Goal: Information Seeking & Learning: Find specific fact

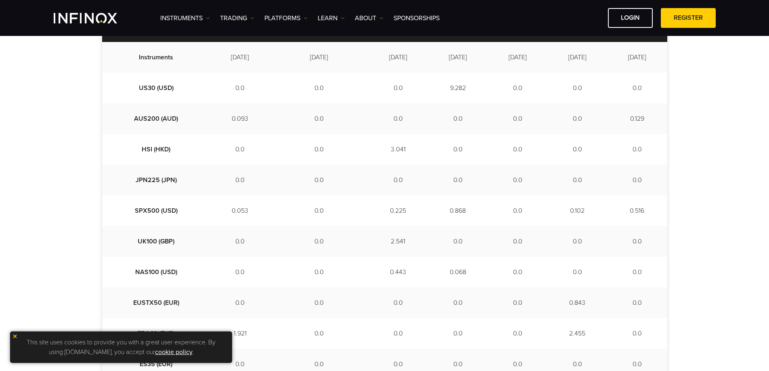
scroll to position [202, 0]
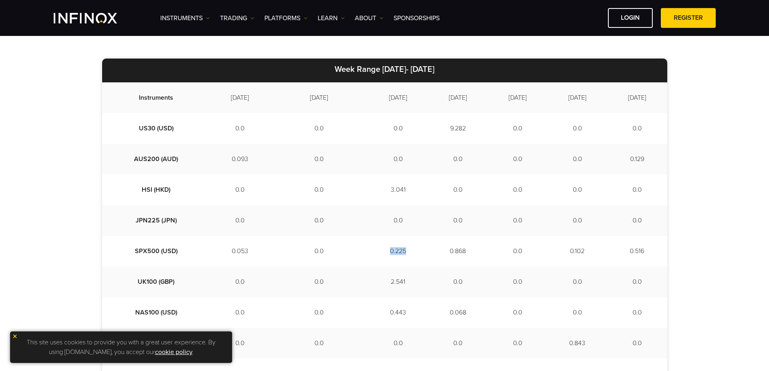
drag, startPoint x: 380, startPoint y: 252, endPoint x: 362, endPoint y: 249, distance: 18.8
click at [368, 249] on td "0.225" at bounding box center [398, 251] width 60 height 31
drag, startPoint x: 363, startPoint y: 283, endPoint x: 384, endPoint y: 278, distance: 21.5
click at [384, 278] on td "2.541" at bounding box center [398, 281] width 60 height 31
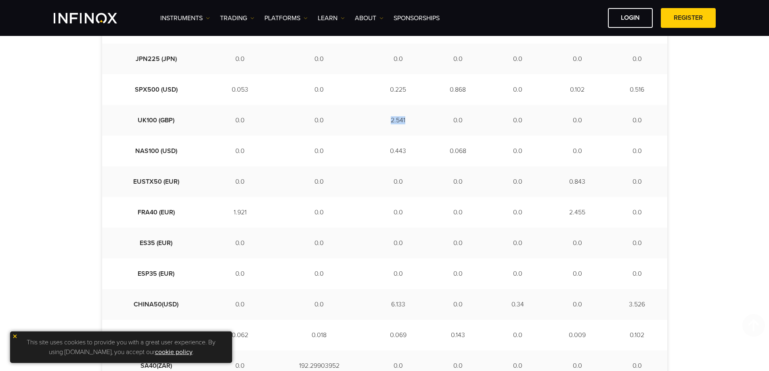
scroll to position [404, 0]
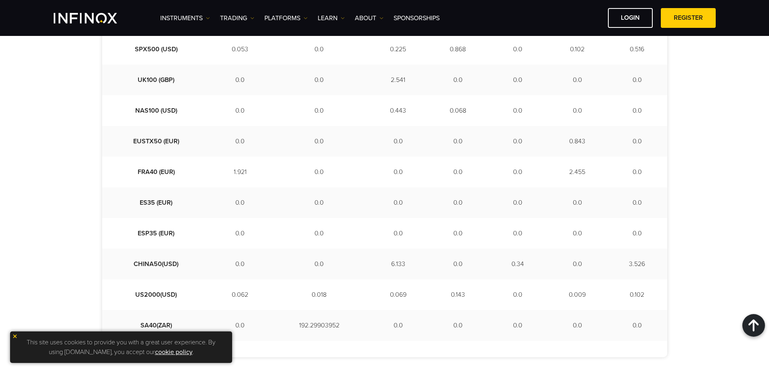
drag, startPoint x: 358, startPoint y: 261, endPoint x: 377, endPoint y: 272, distance: 22.0
click at [374, 262] on td "6.133" at bounding box center [398, 264] width 60 height 31
click at [368, 297] on td "0.069" at bounding box center [398, 294] width 60 height 31
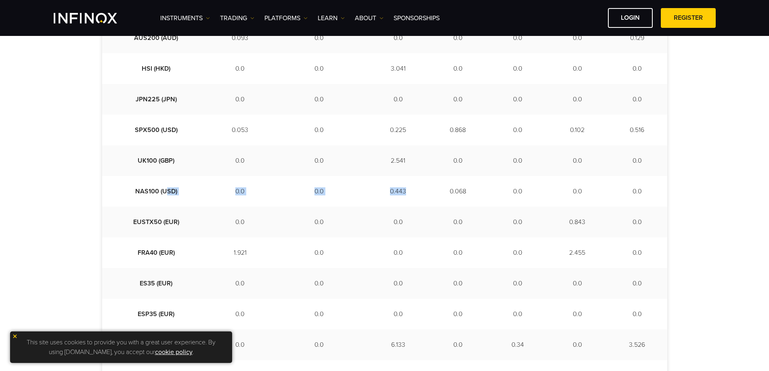
drag, startPoint x: 396, startPoint y: 196, endPoint x: 142, endPoint y: 187, distance: 254.8
click at [148, 188] on tr "NAS100 (USD) 0.0 0.0 0.443 0.068 0.0 0.0 0.0" at bounding box center [384, 191] width 565 height 31
click at [214, 186] on td "0.0" at bounding box center [240, 191] width 60 height 31
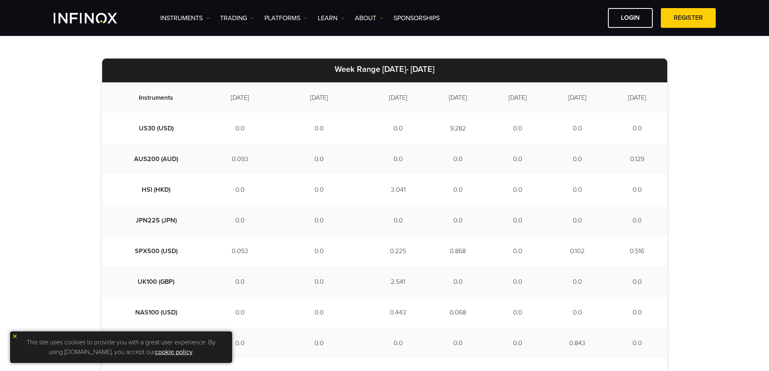
scroll to position [242, 0]
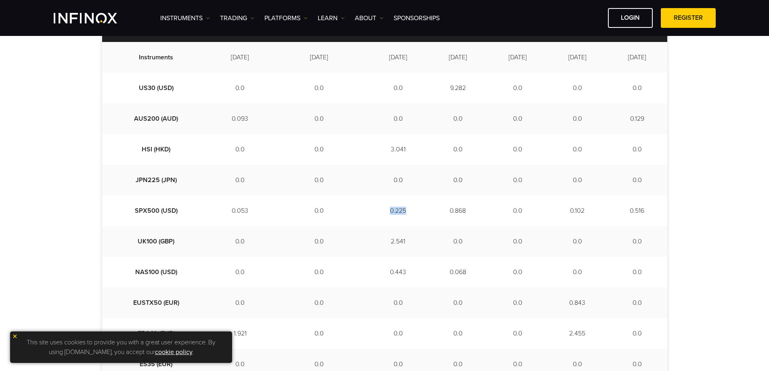
drag, startPoint x: 356, startPoint y: 210, endPoint x: 382, endPoint y: 210, distance: 25.8
click at [382, 210] on td "0.225" at bounding box center [398, 210] width 60 height 31
click at [368, 241] on td "2.541" at bounding box center [398, 241] width 60 height 31
drag, startPoint x: 366, startPoint y: 236, endPoint x: 377, endPoint y: 237, distance: 10.9
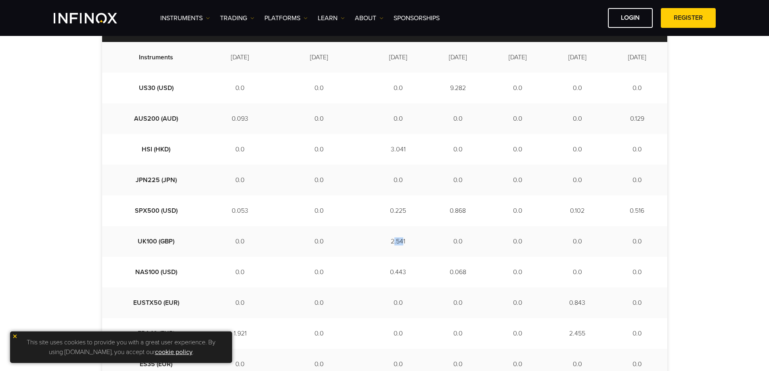
click at [377, 237] on td "2.541" at bounding box center [398, 241] width 60 height 31
drag, startPoint x: 377, startPoint y: 208, endPoint x: 373, endPoint y: 208, distance: 4.4
click at [373, 208] on td "0.225" at bounding box center [398, 210] width 60 height 31
click at [370, 247] on td "2.541" at bounding box center [398, 241] width 60 height 31
click at [146, 174] on td "JPN225 (JPN)" at bounding box center [156, 180] width 108 height 31
